Goal: Transaction & Acquisition: Purchase product/service

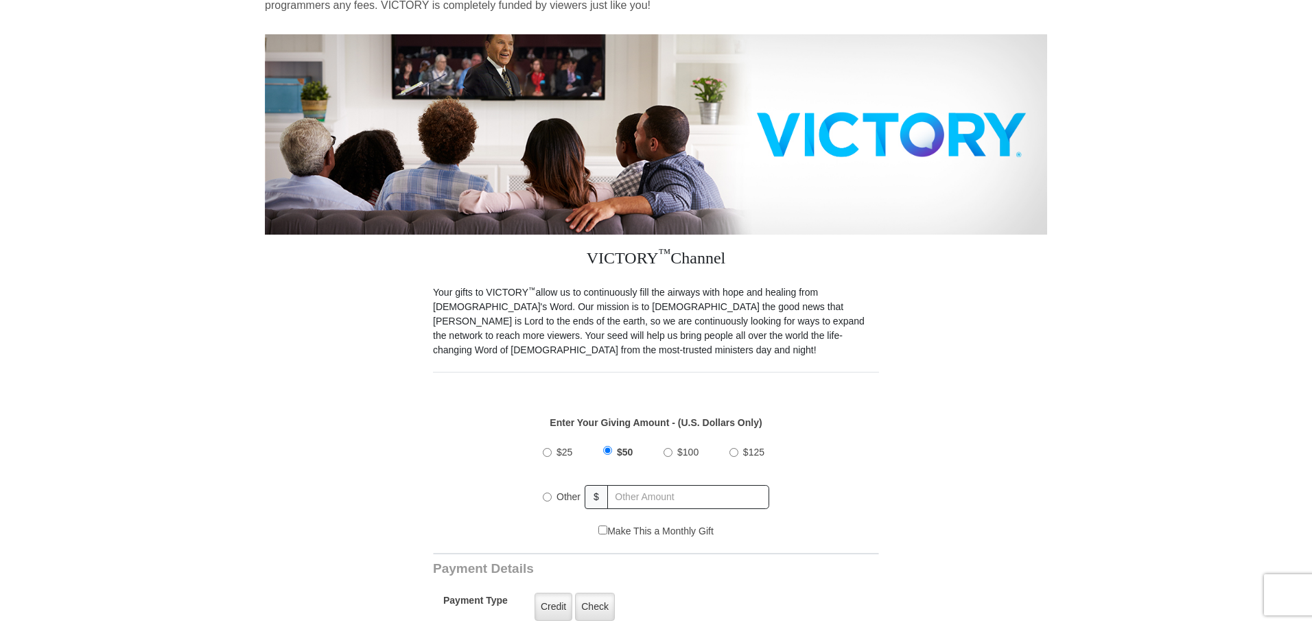
scroll to position [160, 0]
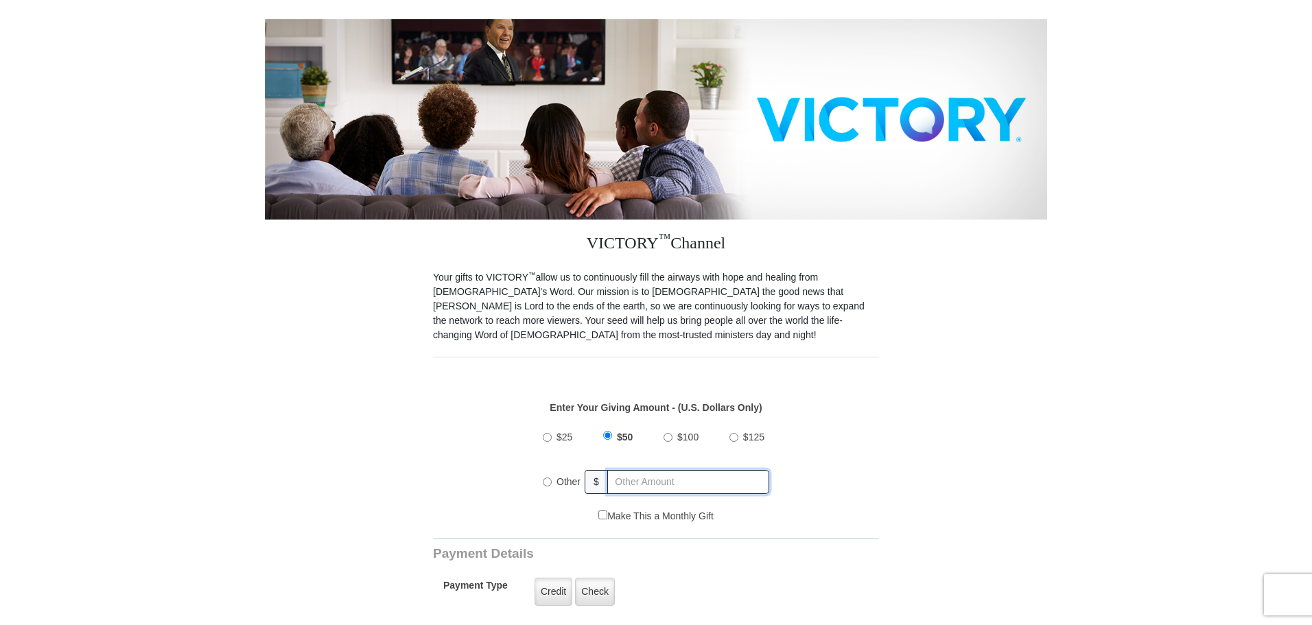
radio input "true"
click at [664, 470] on input "text" at bounding box center [689, 482] width 161 height 24
type input "30.00"
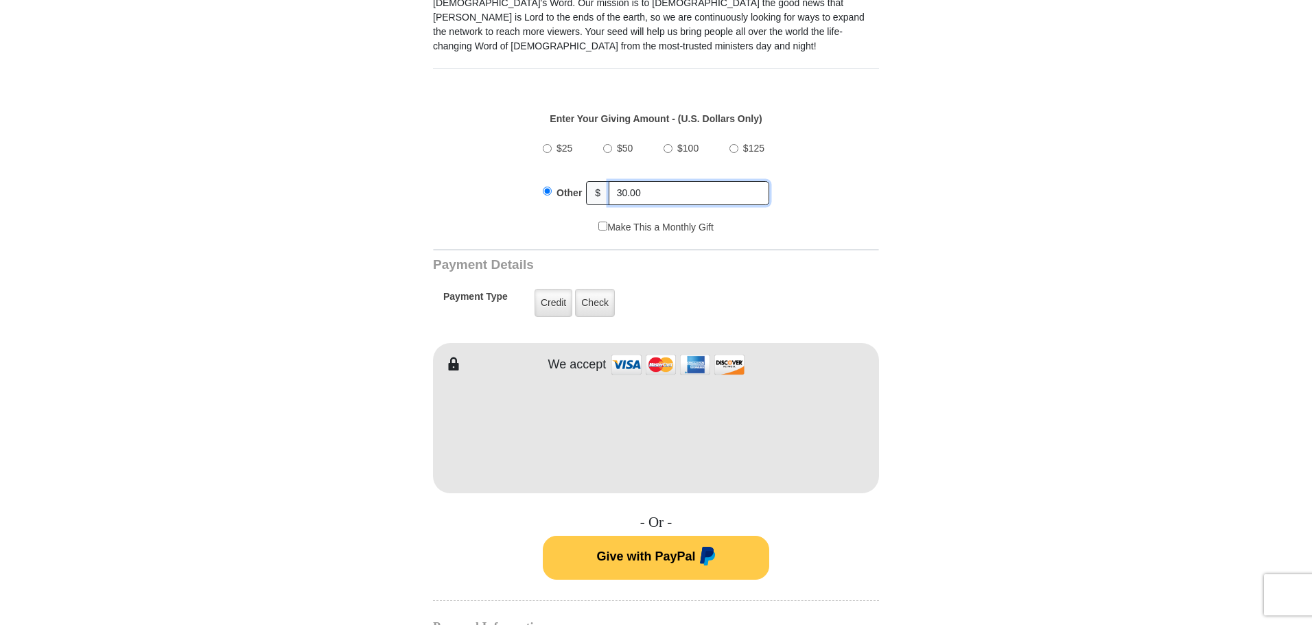
scroll to position [458, 0]
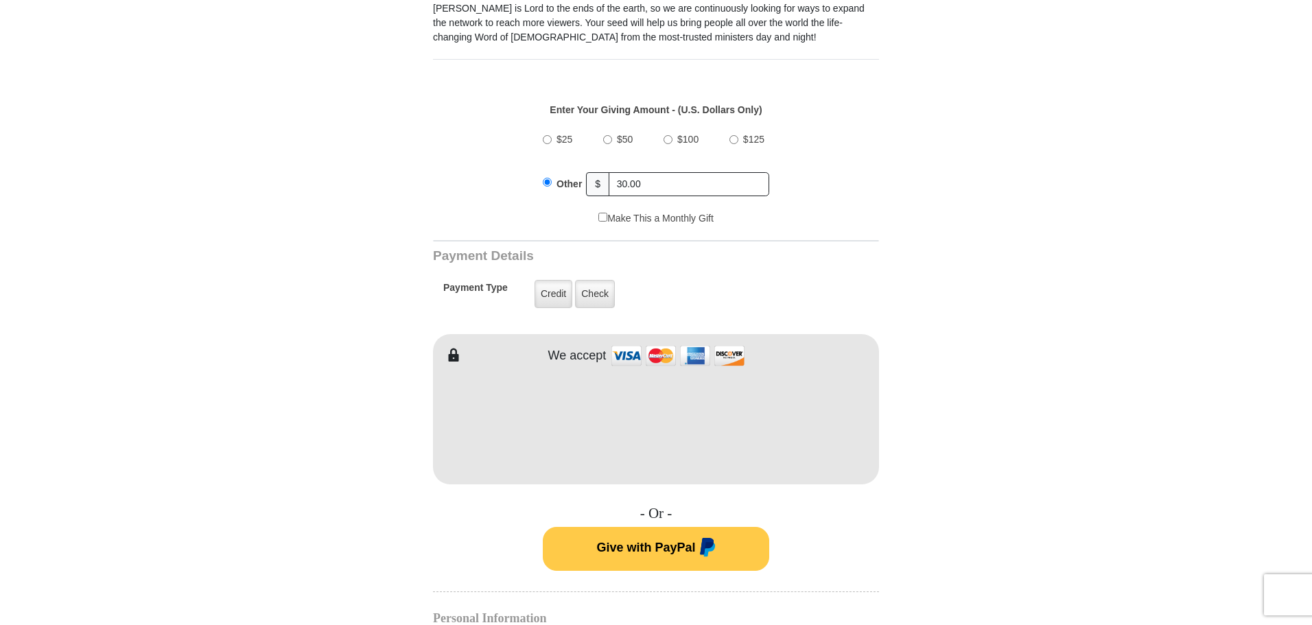
click at [476, 527] on div "- Or - Give with PayPal" at bounding box center [656, 538] width 446 height 66
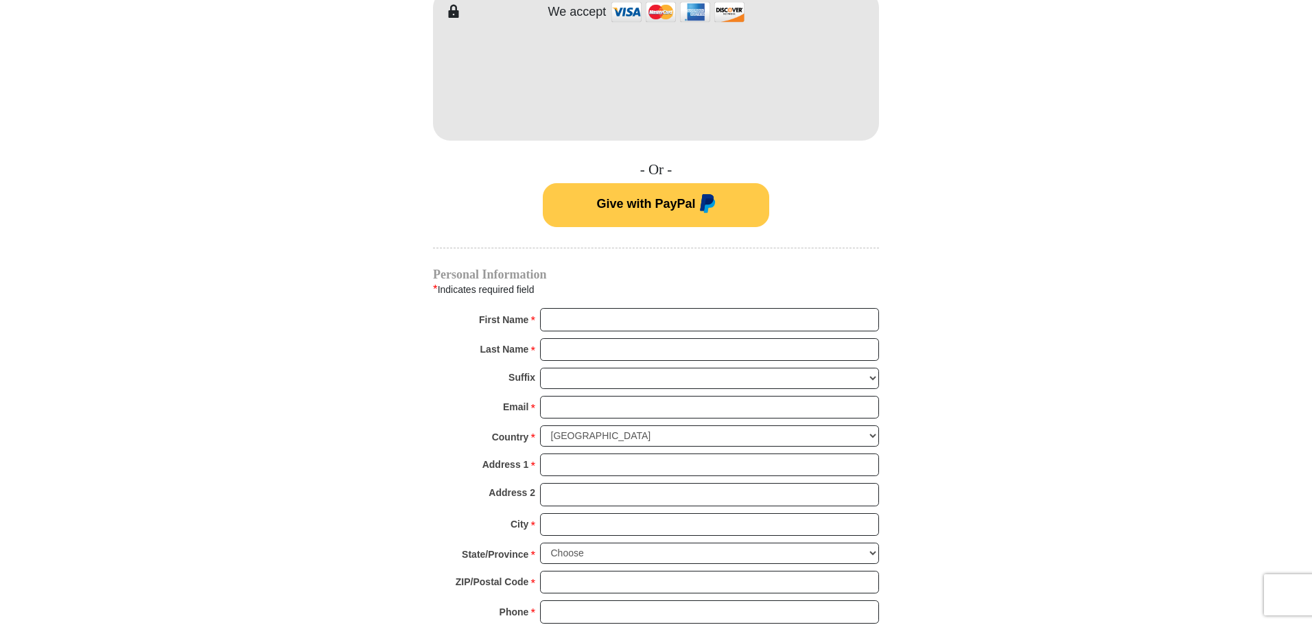
scroll to position [824, 0]
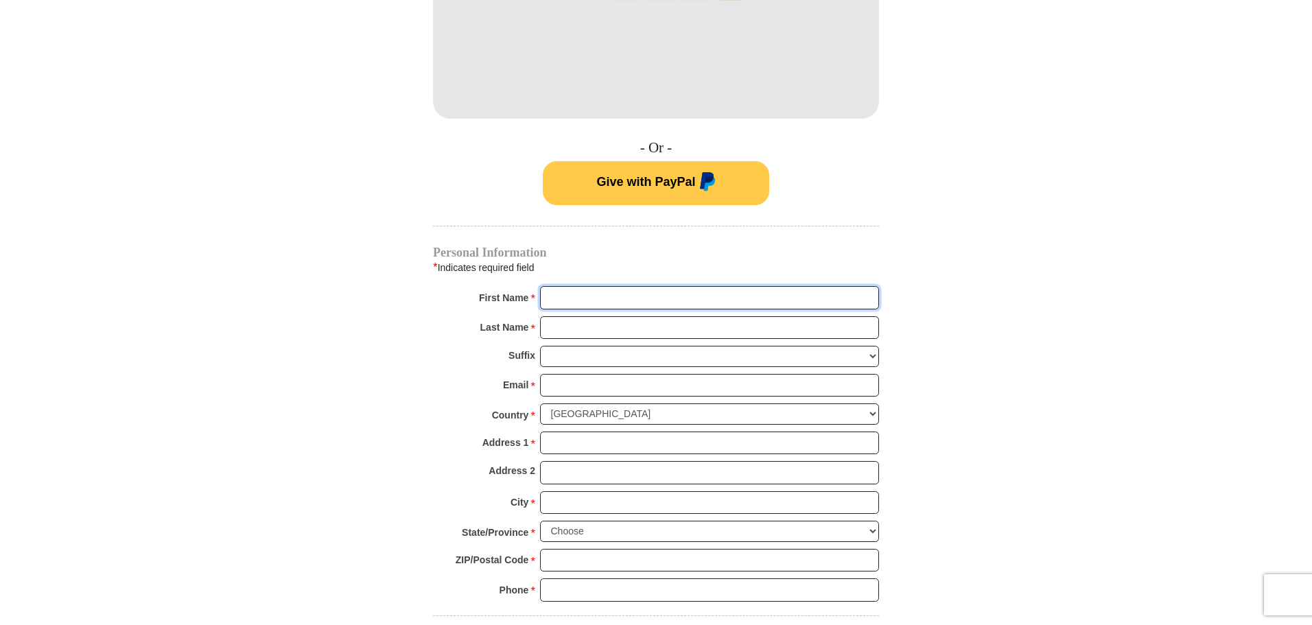
click at [708, 286] on input "First Name *" at bounding box center [709, 297] width 339 height 23
type input "[PERSON_NAME] and [PERSON_NAME]"
click at [666, 316] on input "Last Name *" at bounding box center [709, 327] width 339 height 23
type input "[PERSON_NAME]"
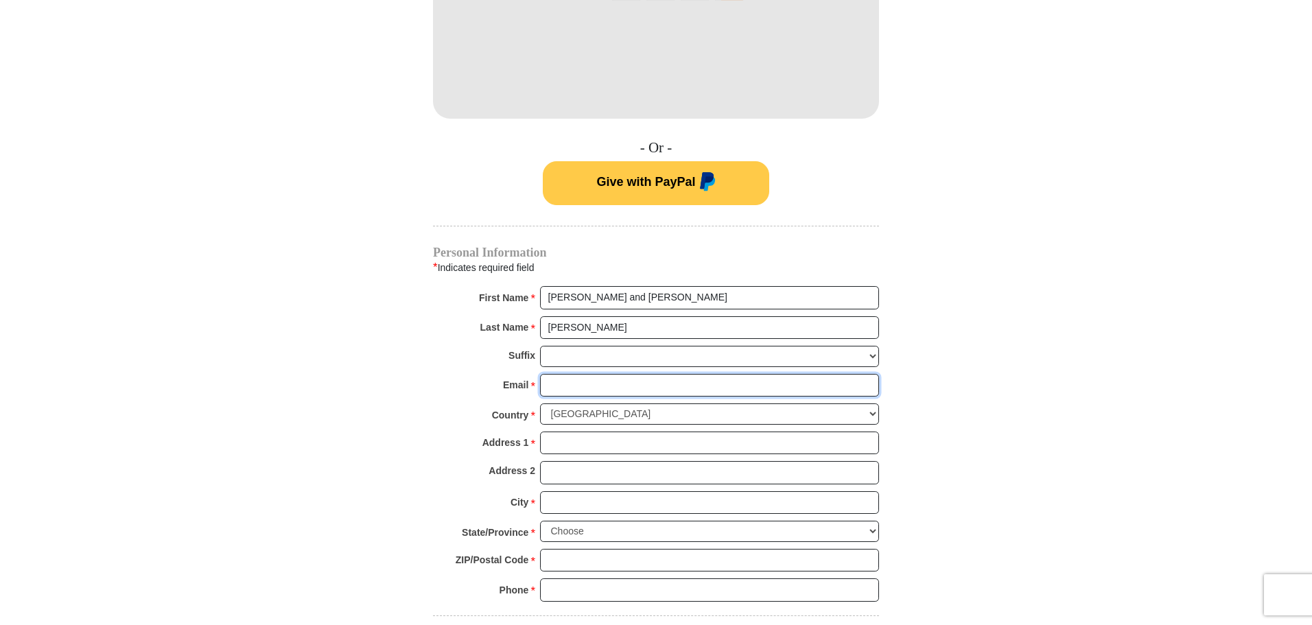
click at [633, 374] on input "Email *" at bounding box center [709, 385] width 339 height 23
type input "[EMAIL_ADDRESS][DOMAIN_NAME]"
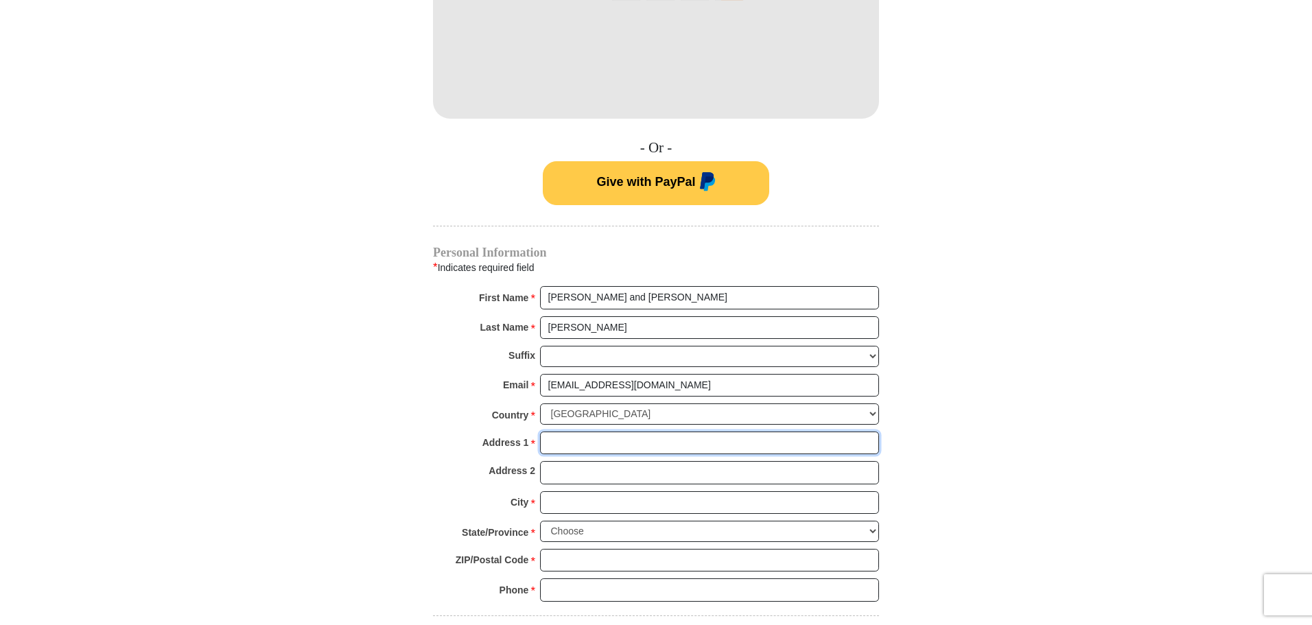
click at [637, 432] on input "Address 1 *" at bounding box center [709, 443] width 339 height 23
type input "6259 [PERSON_NAME]'s Trail"
click at [648, 491] on input "City *" at bounding box center [709, 502] width 339 height 23
type input "Independence"
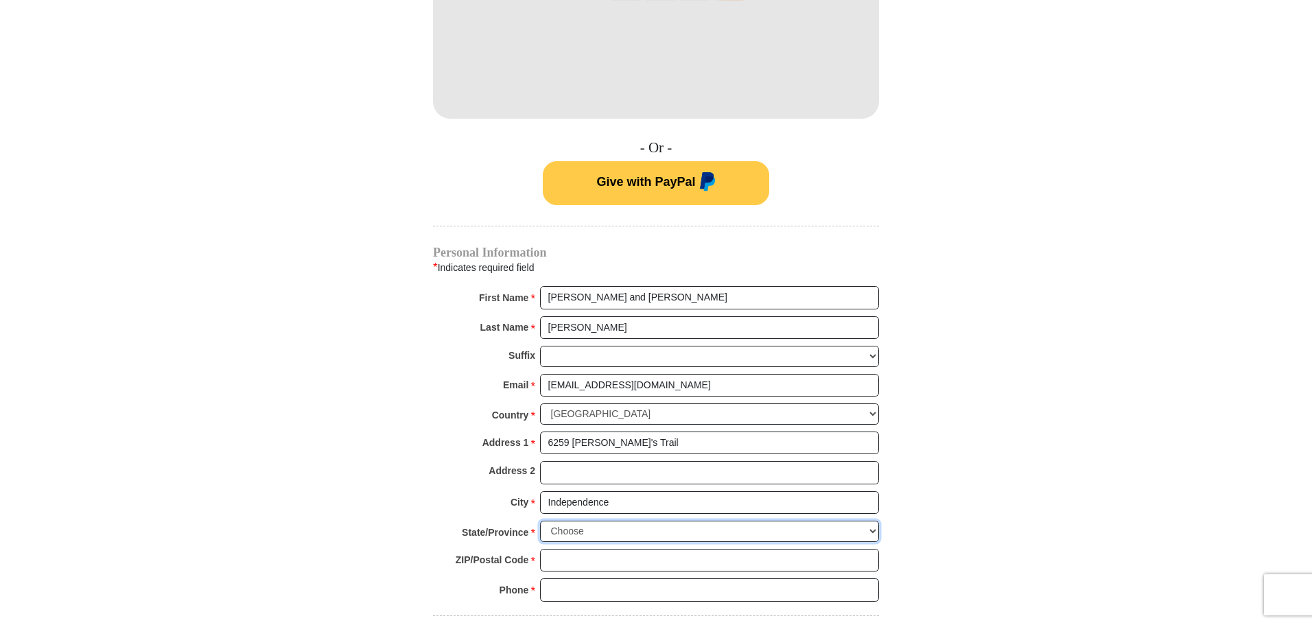
click at [661, 521] on select "Choose [US_STATE] [US_STATE] [US_STATE] [US_STATE] [US_STATE] Armed Forces Amer…" at bounding box center [709, 531] width 339 height 21
select select "KY"
click at [540, 521] on select "Choose [US_STATE] [US_STATE] [US_STATE] [US_STATE] [US_STATE] Armed Forces Amer…" at bounding box center [709, 531] width 339 height 21
click at [621, 549] on input "ZIP/Postal Code *" at bounding box center [709, 560] width 339 height 23
type input "41051"
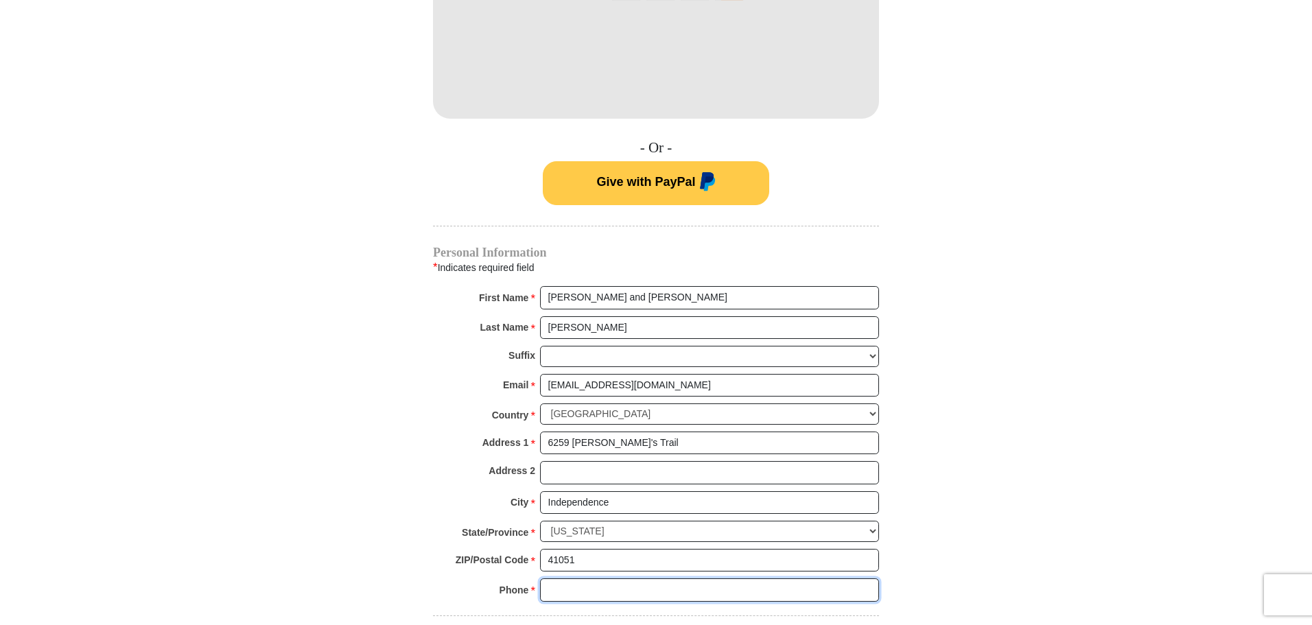
click at [623, 580] on input "Phone * *" at bounding box center [709, 590] width 339 height 23
type input "[PHONE_NUMBER]"
click at [1087, 395] on body "VICTORY Channel Online Giving VICTORY Channel is a worldwide, on-air television…" at bounding box center [656, 382] width 1312 height 2413
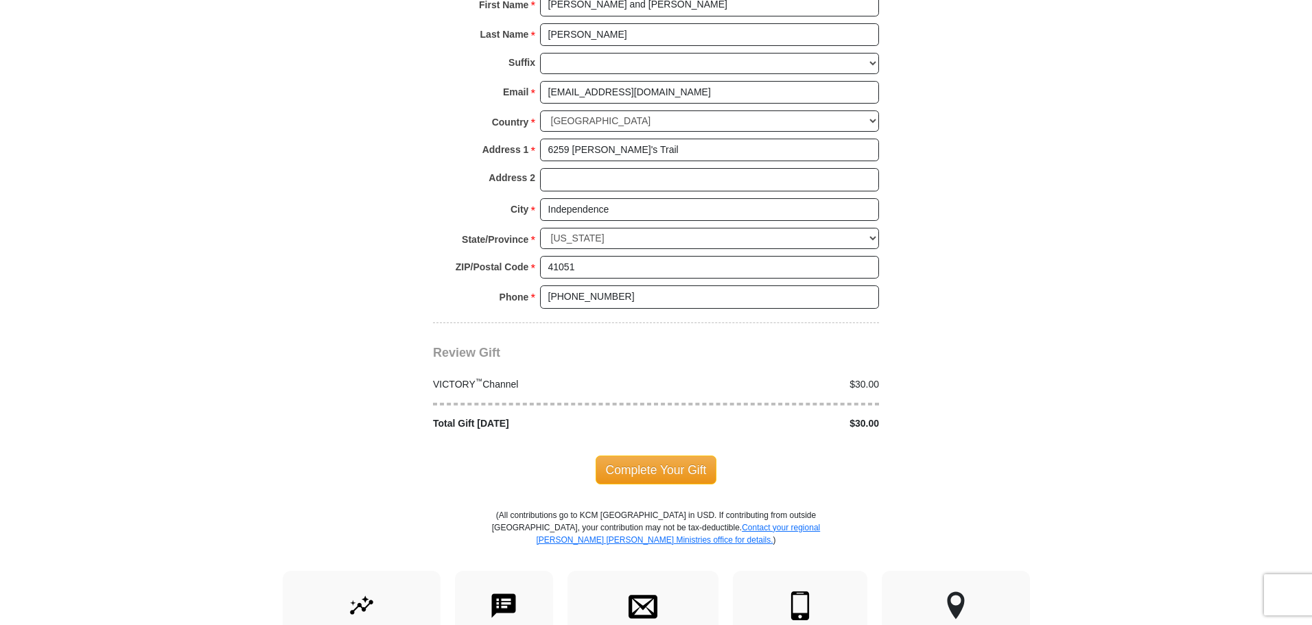
scroll to position [1121, 0]
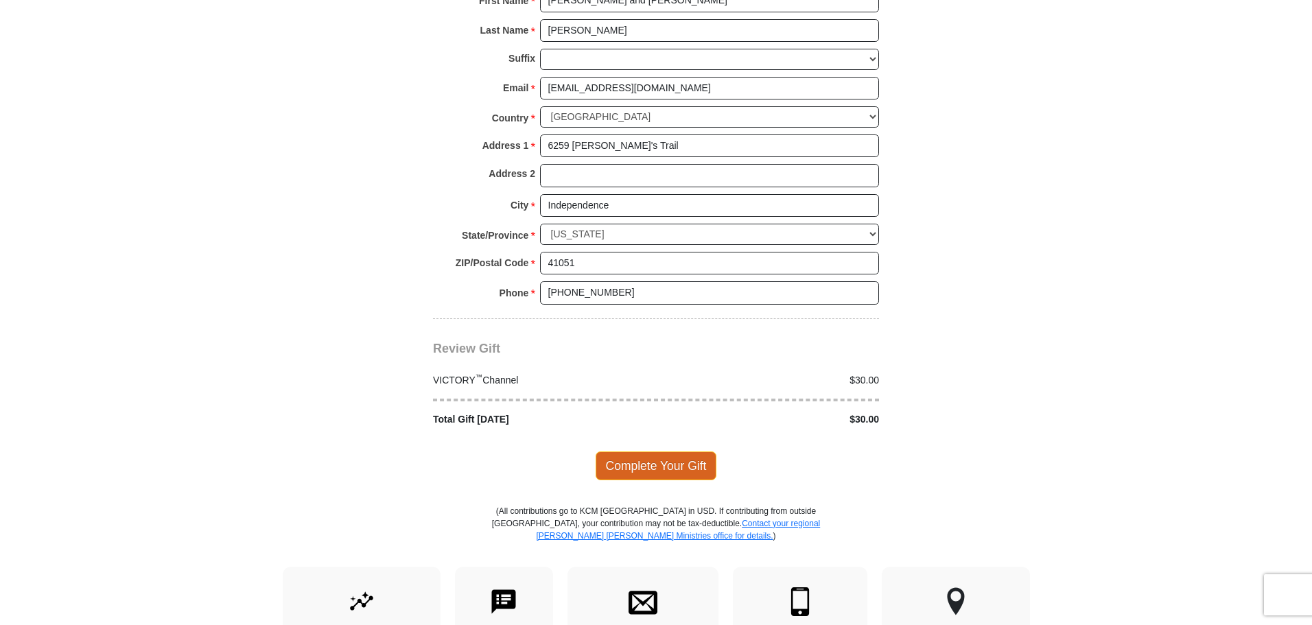
click at [693, 455] on span "Complete Your Gift" at bounding box center [656, 466] width 121 height 29
